Goal: Obtain resource: Obtain resource

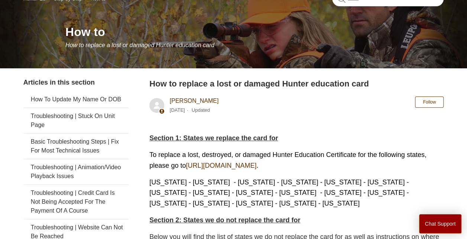
scroll to position [89, 0]
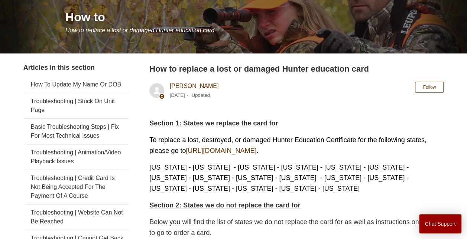
click at [256, 150] on link "[URL][DOMAIN_NAME]" at bounding box center [221, 150] width 71 height 7
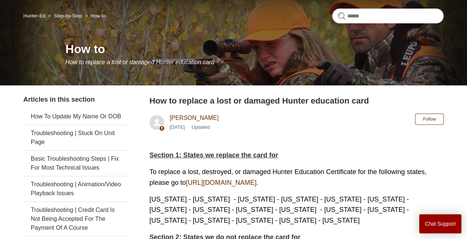
scroll to position [54, 0]
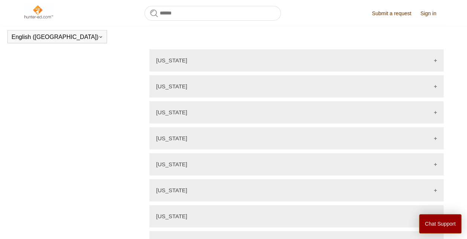
scroll to position [974, 0]
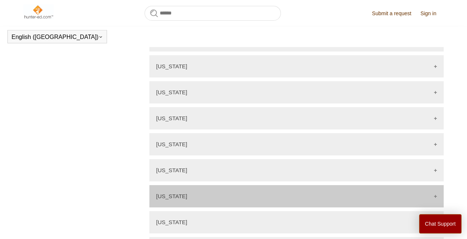
click at [386, 198] on div "[US_STATE]" at bounding box center [296, 196] width 294 height 22
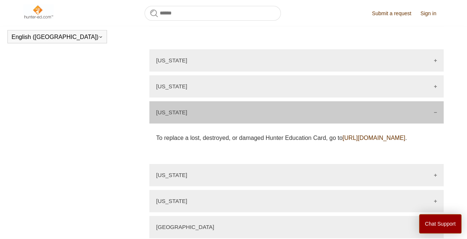
scroll to position [1073, 0]
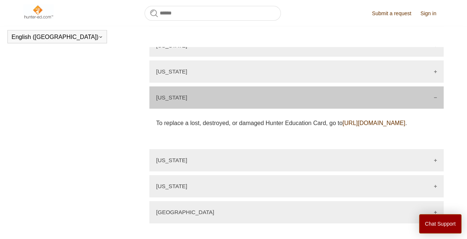
click at [342, 126] on link "[URL][DOMAIN_NAME]" at bounding box center [373, 123] width 63 height 6
